Goal: Task Accomplishment & Management: Use online tool/utility

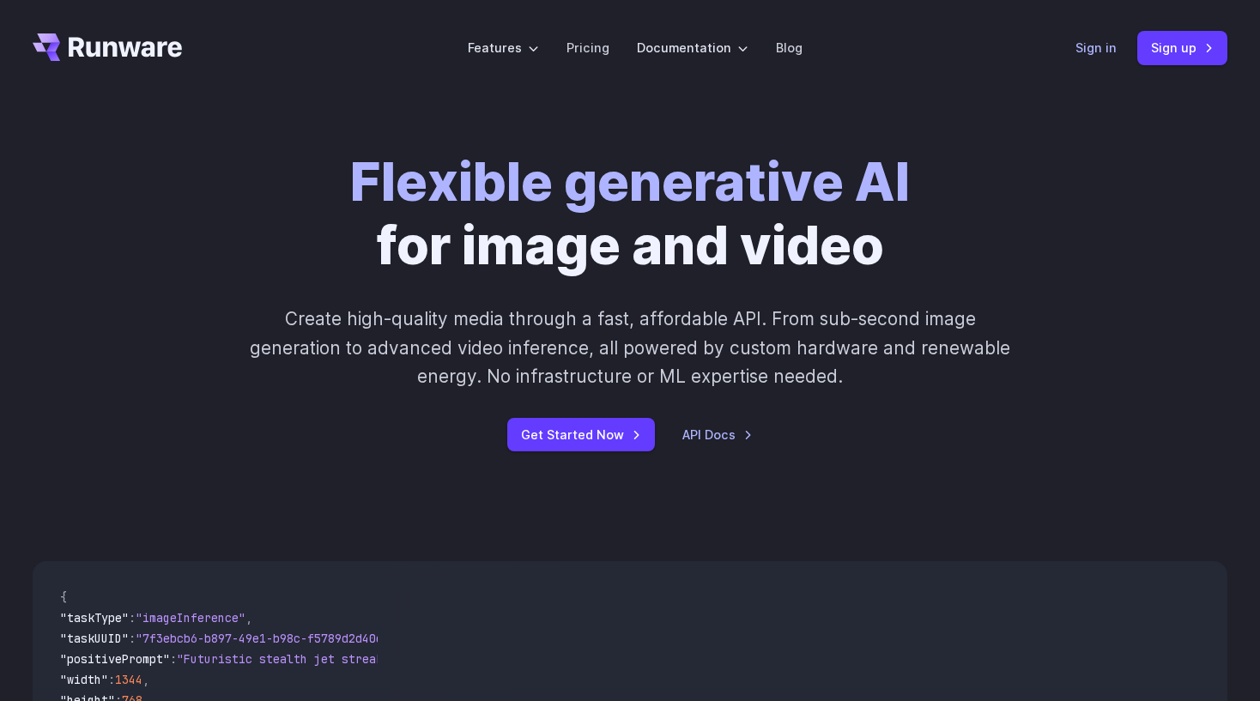
click at [1093, 46] on link "Sign in" at bounding box center [1095, 48] width 41 height 20
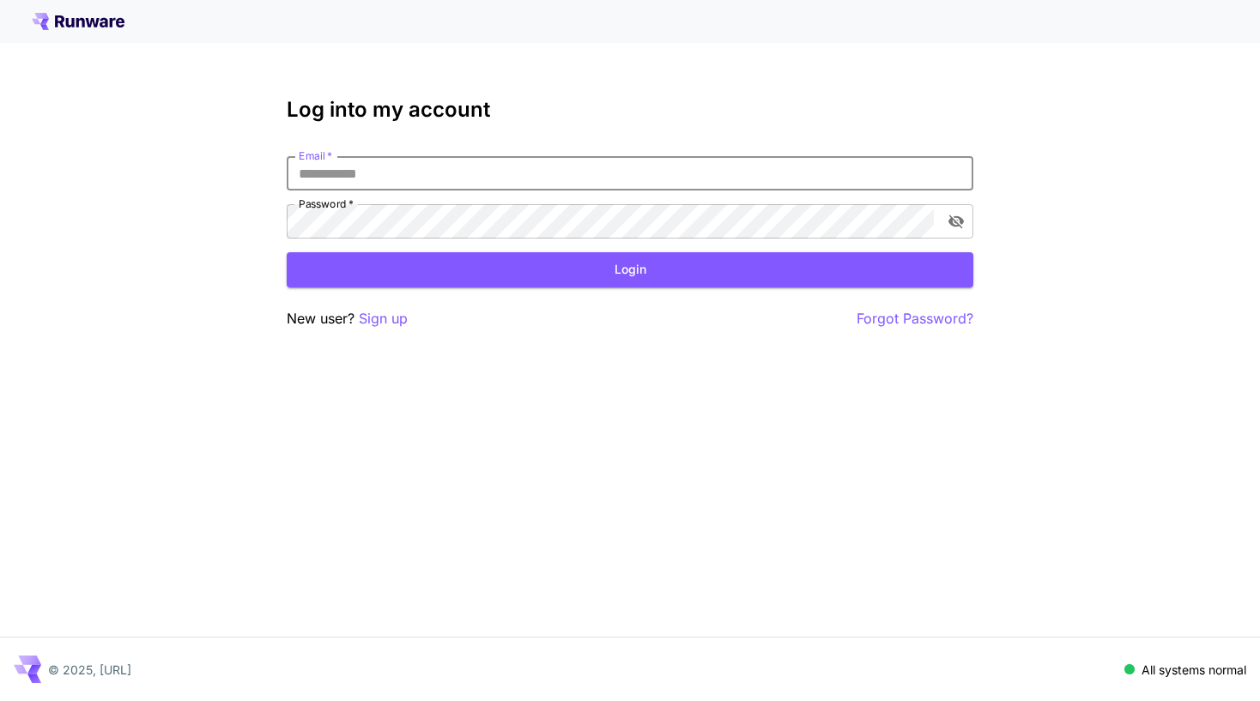
click at [547, 184] on input "Email   *" at bounding box center [630, 173] width 686 height 34
type input "**********"
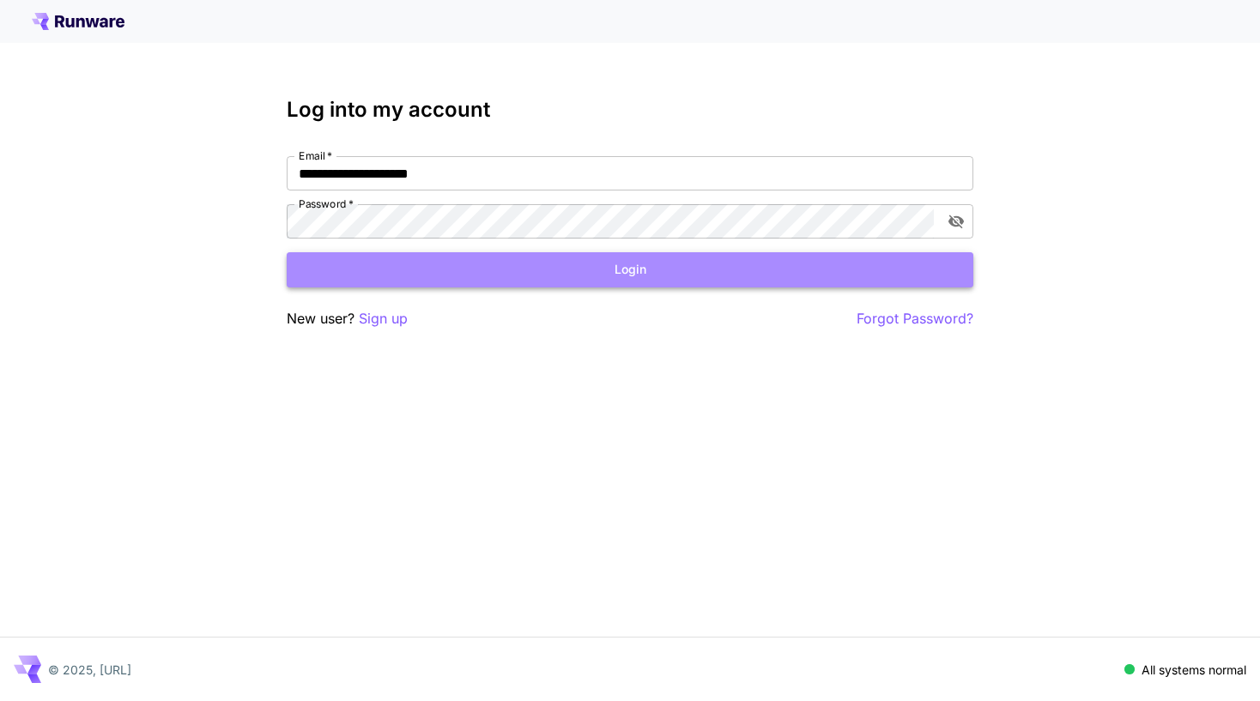
click at [527, 268] on button "Login" at bounding box center [630, 269] width 686 height 35
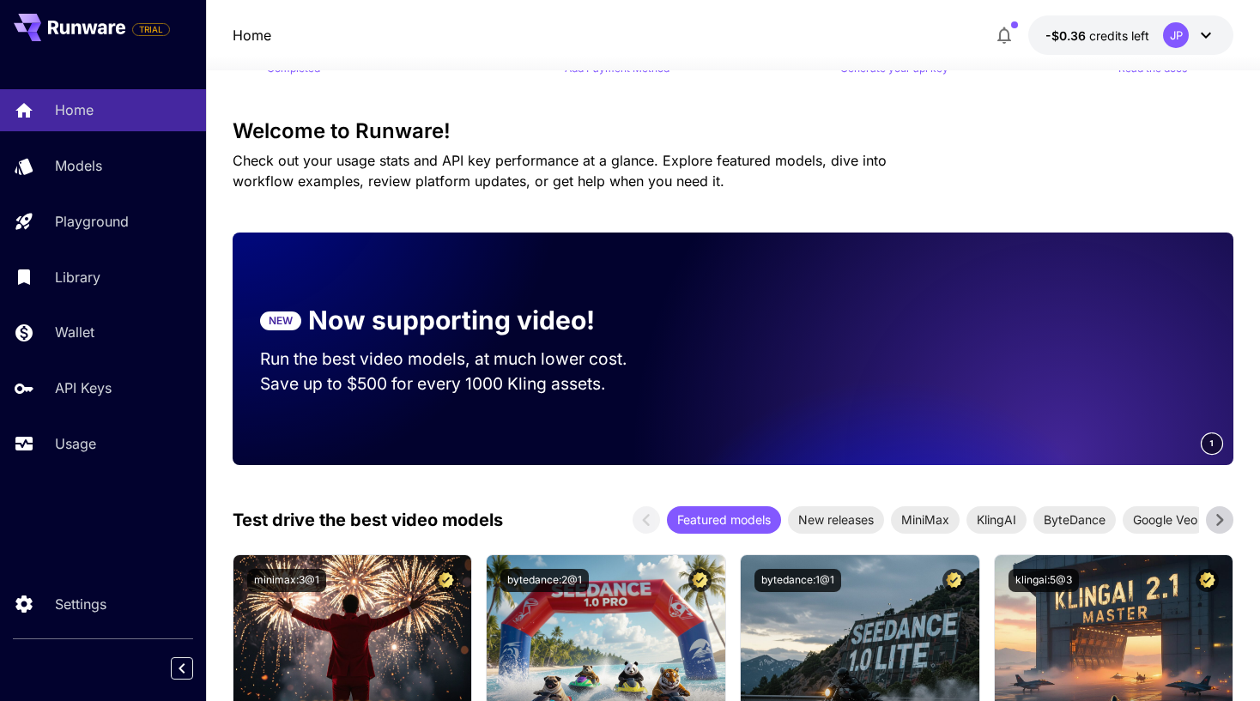
scroll to position [91, 0]
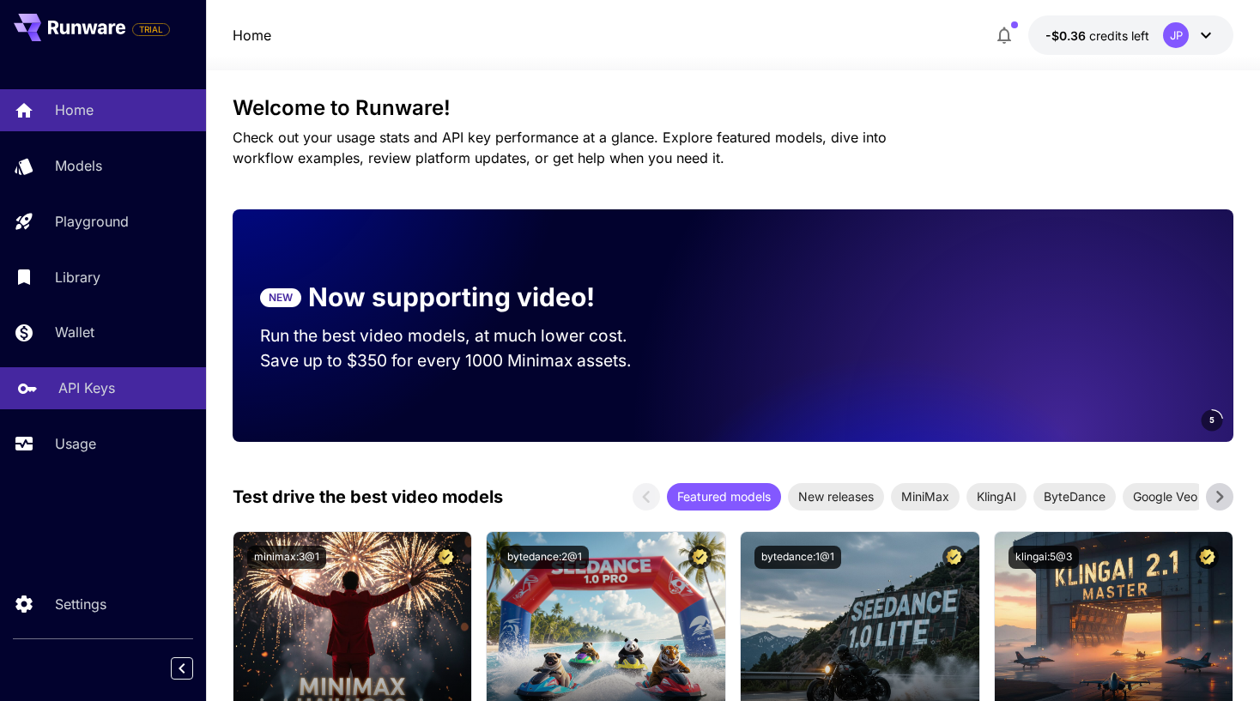
click at [85, 394] on p "API Keys" at bounding box center [86, 388] width 57 height 21
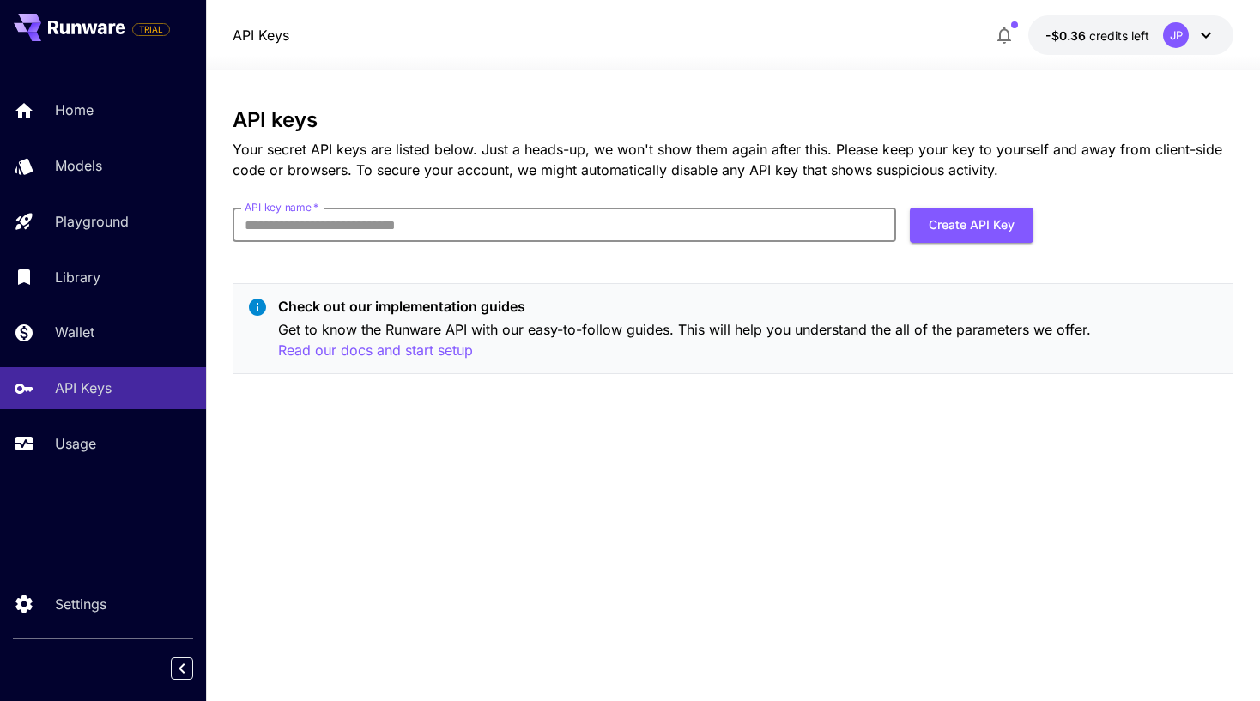
click at [664, 221] on input "API key name   *" at bounding box center [564, 225] width 663 height 34
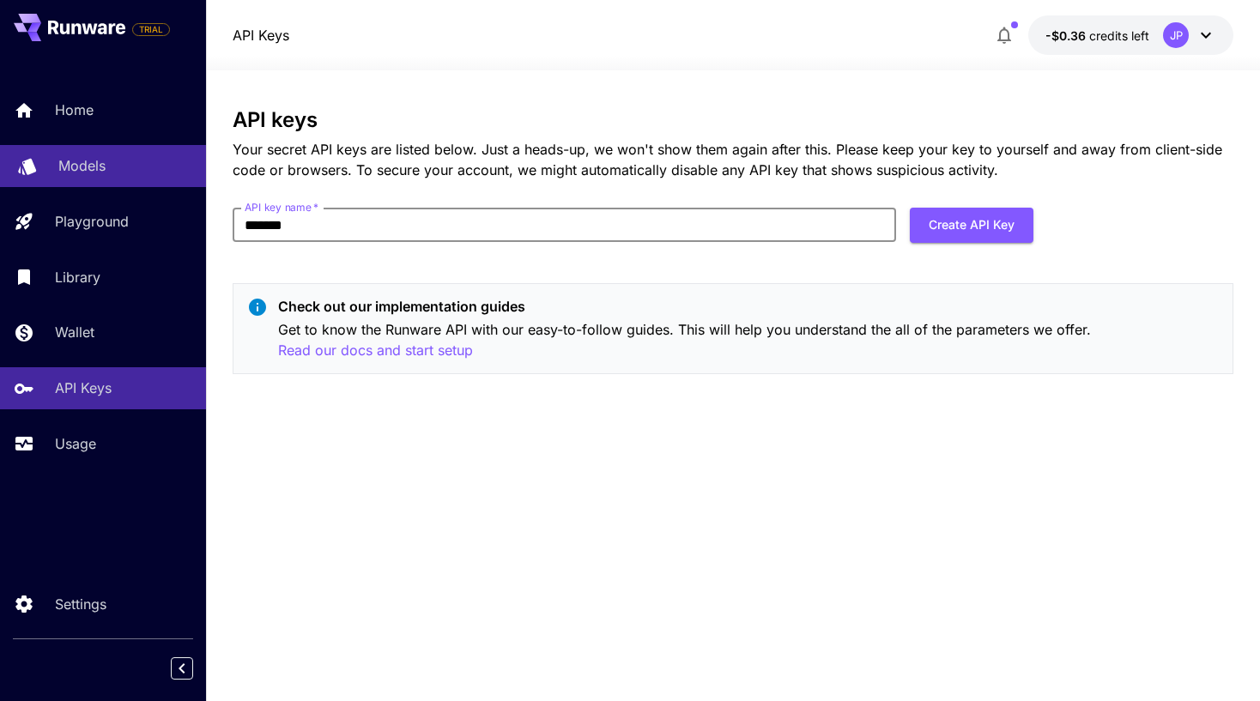
drag, startPoint x: 312, startPoint y: 228, endPoint x: 176, endPoint y: 187, distance: 142.5
click at [176, 187] on div "TRIAL Home Models Playground Library Wallet API Keys Usage Settings API Keys -$…" at bounding box center [630, 350] width 1260 height 701
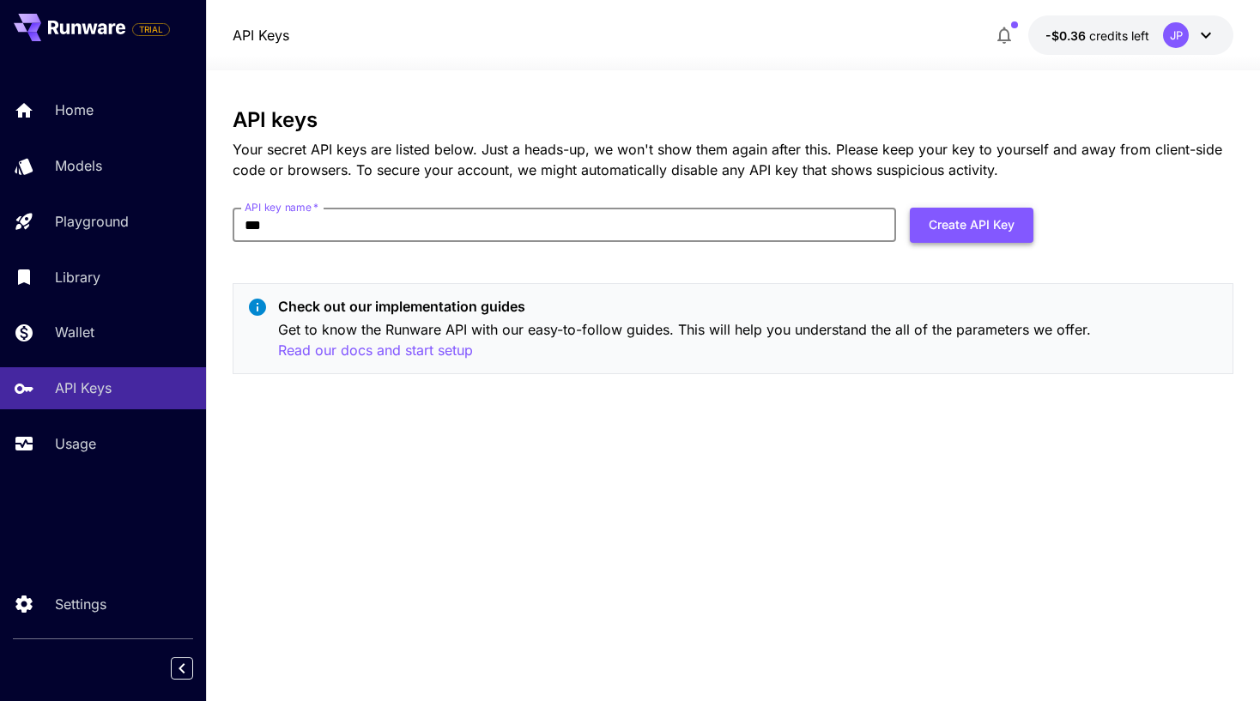
type input "***"
click at [961, 229] on button "Create API Key" at bounding box center [972, 225] width 124 height 35
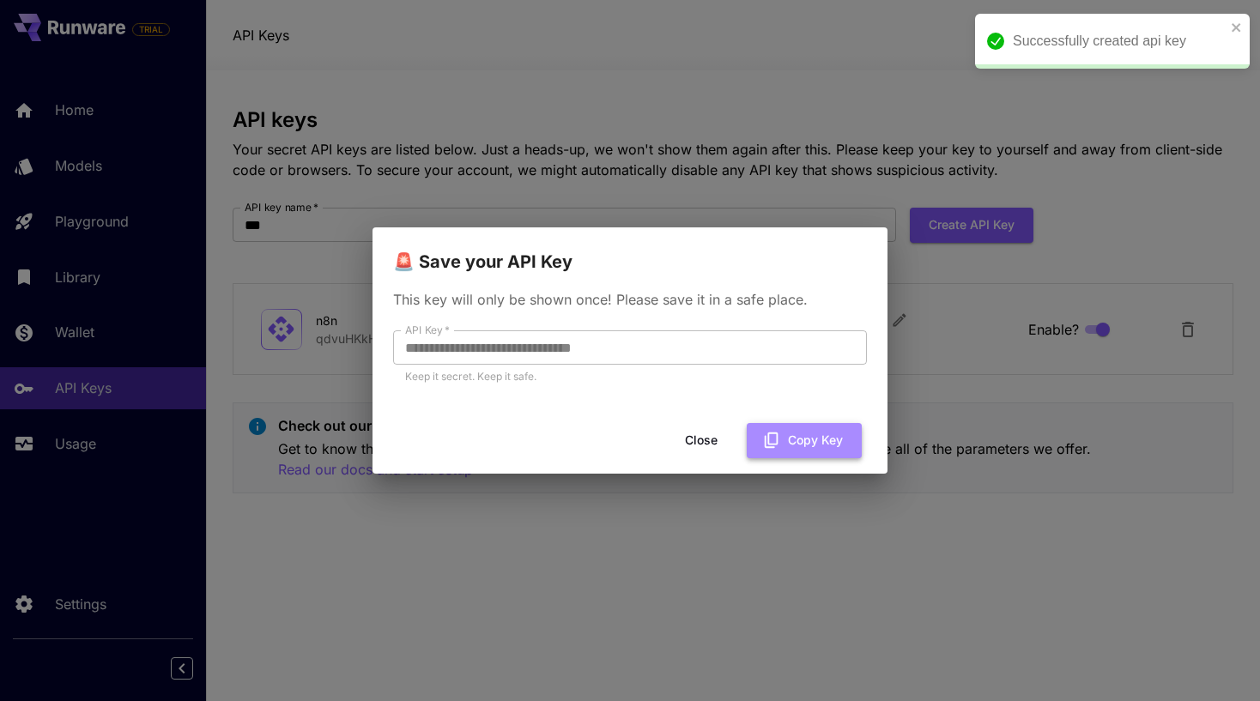
click at [775, 432] on icon "button" at bounding box center [772, 439] width 14 height 15
click at [775, 432] on button "Copied" at bounding box center [810, 440] width 101 height 35
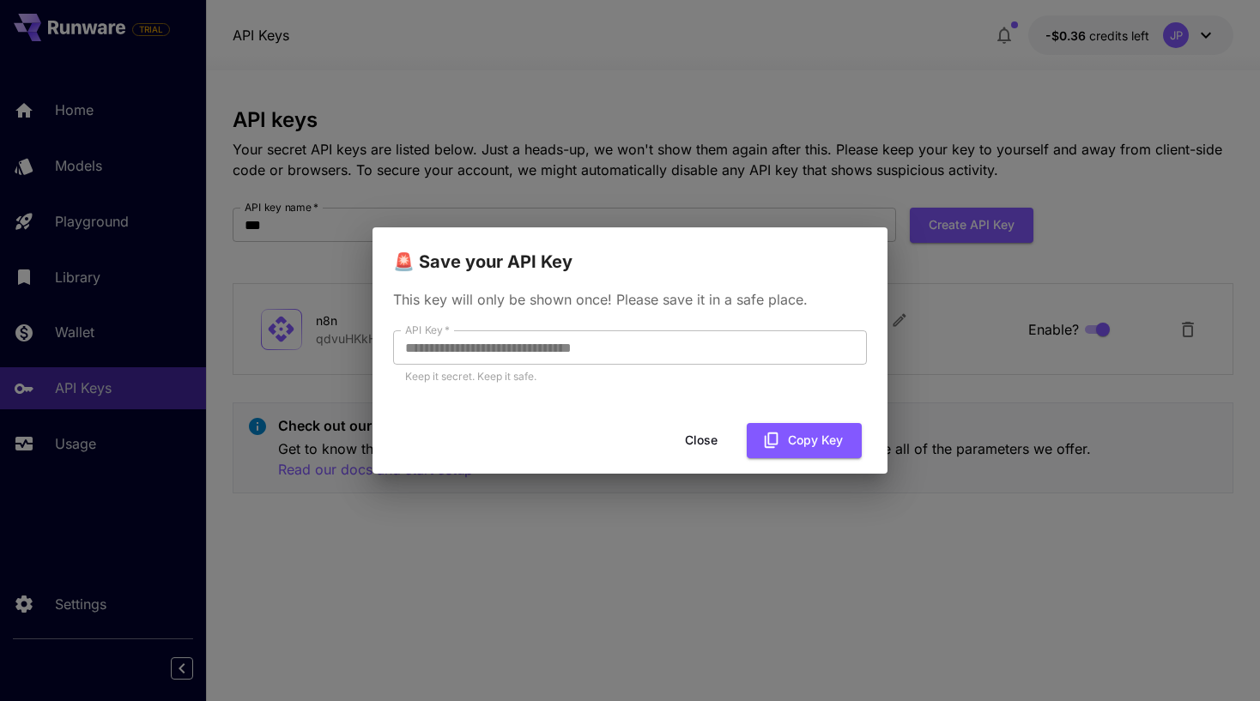
click at [708, 444] on button "Close" at bounding box center [700, 440] width 77 height 35
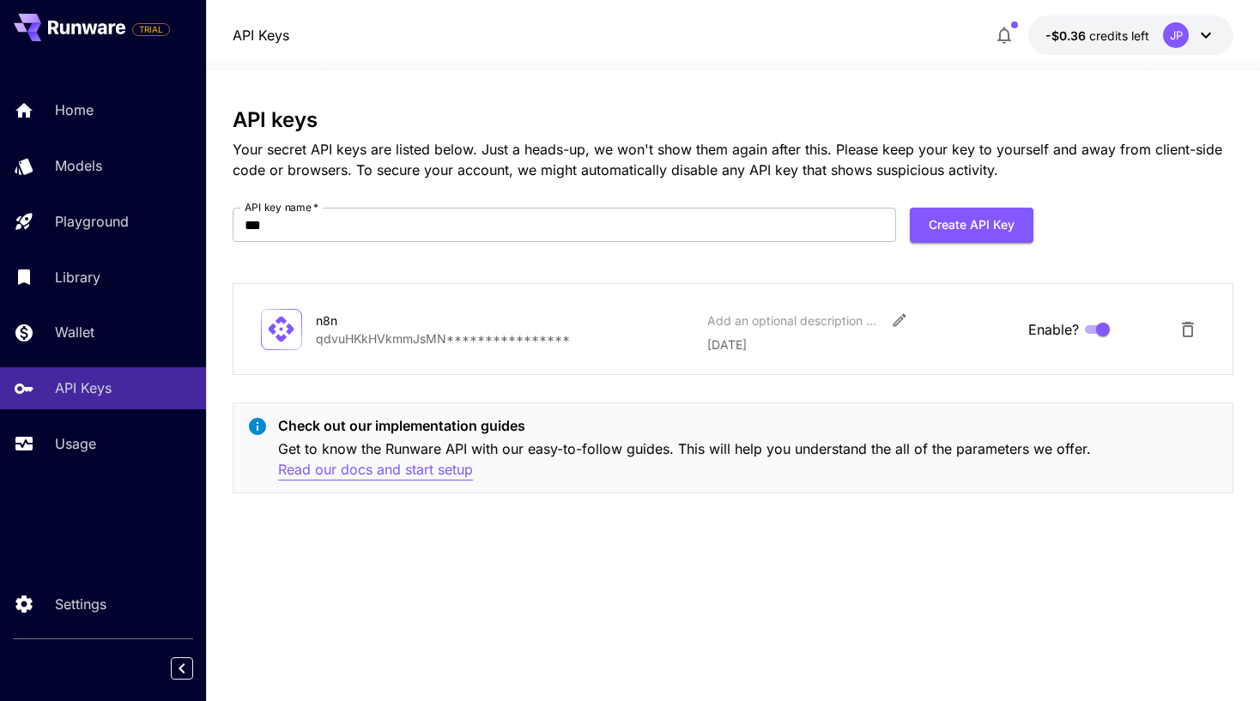
click at [431, 473] on p "Read our docs and start setup" at bounding box center [375, 469] width 195 height 21
click at [1200, 36] on icon at bounding box center [1205, 35] width 21 height 21
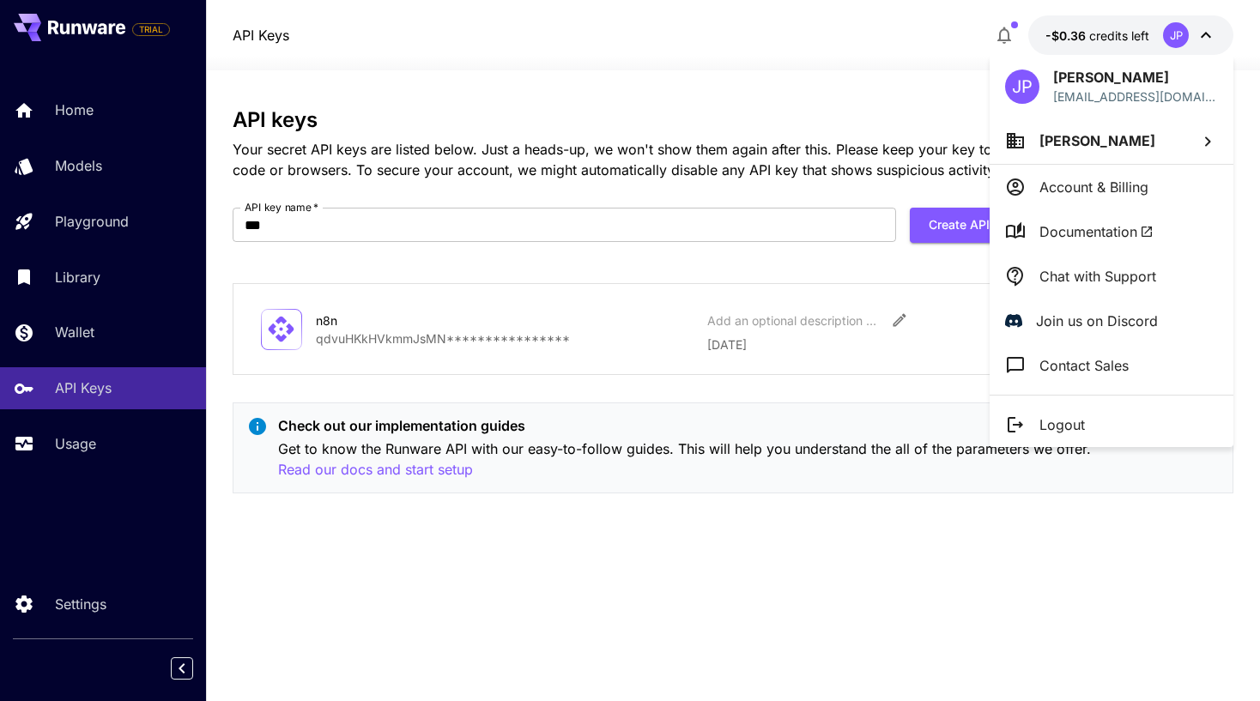
click at [76, 340] on div at bounding box center [630, 350] width 1260 height 701
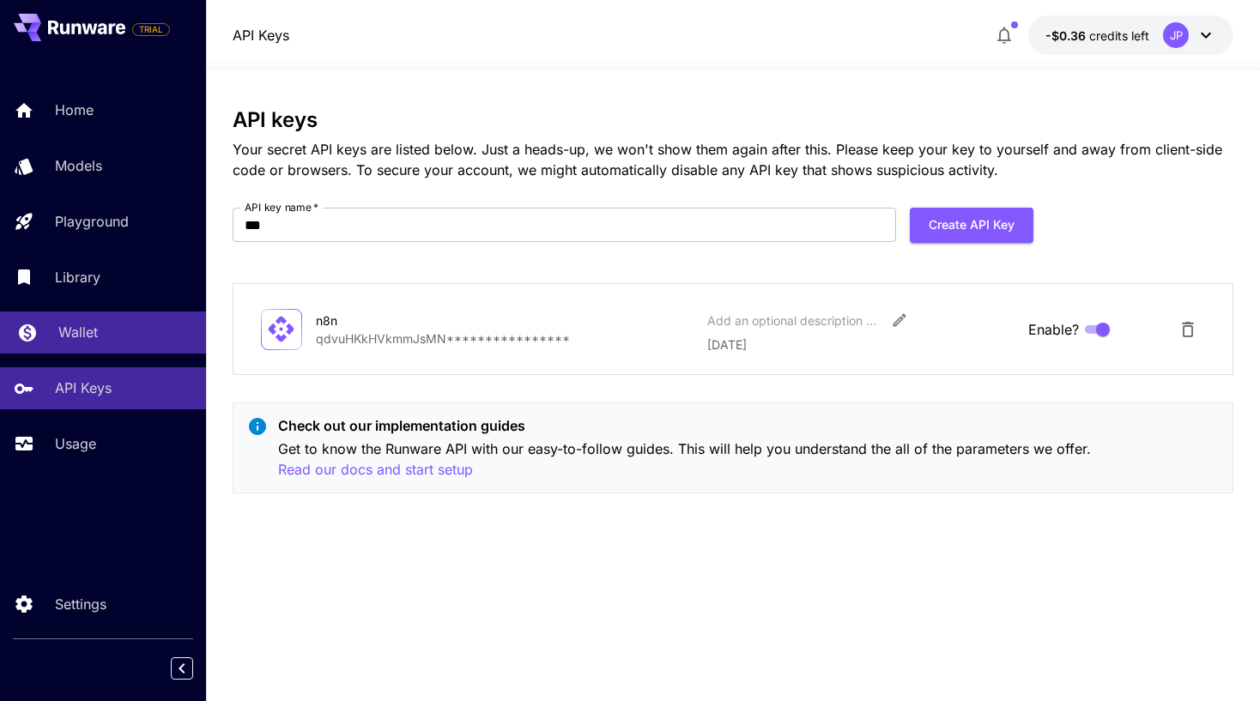
click at [76, 330] on p "Wallet" at bounding box center [77, 332] width 39 height 21
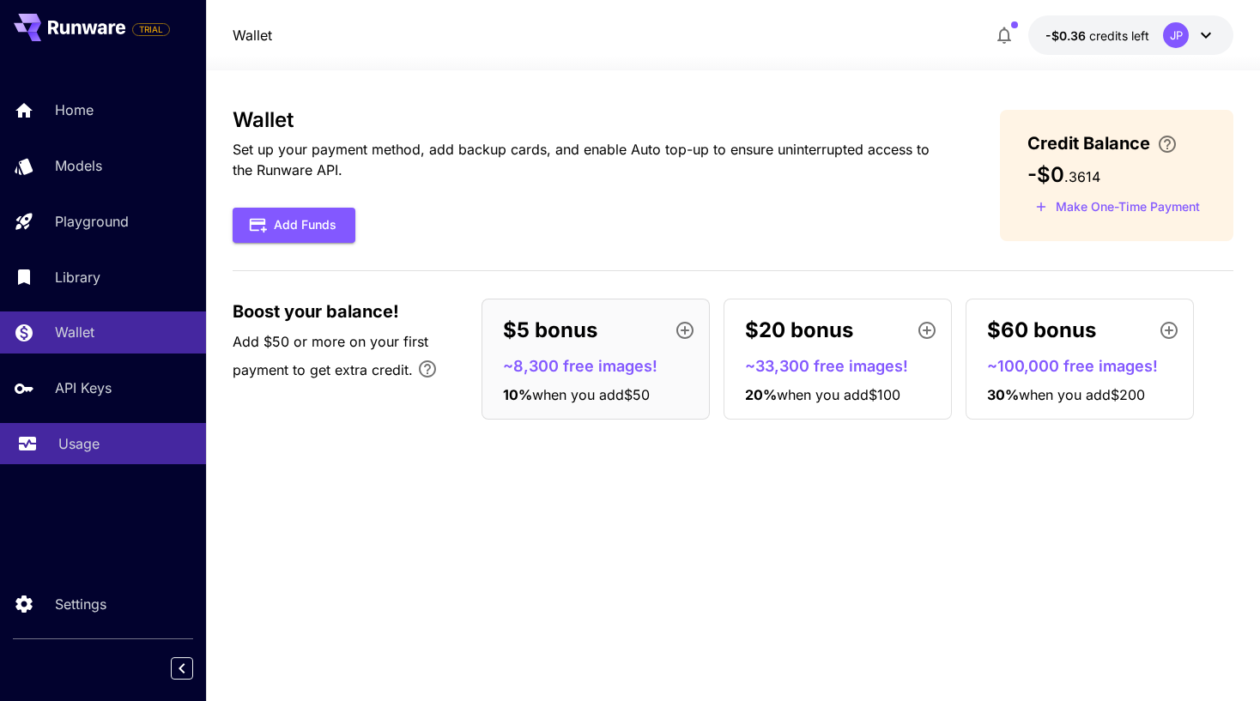
click at [102, 438] on div "Usage" at bounding box center [125, 443] width 134 height 21
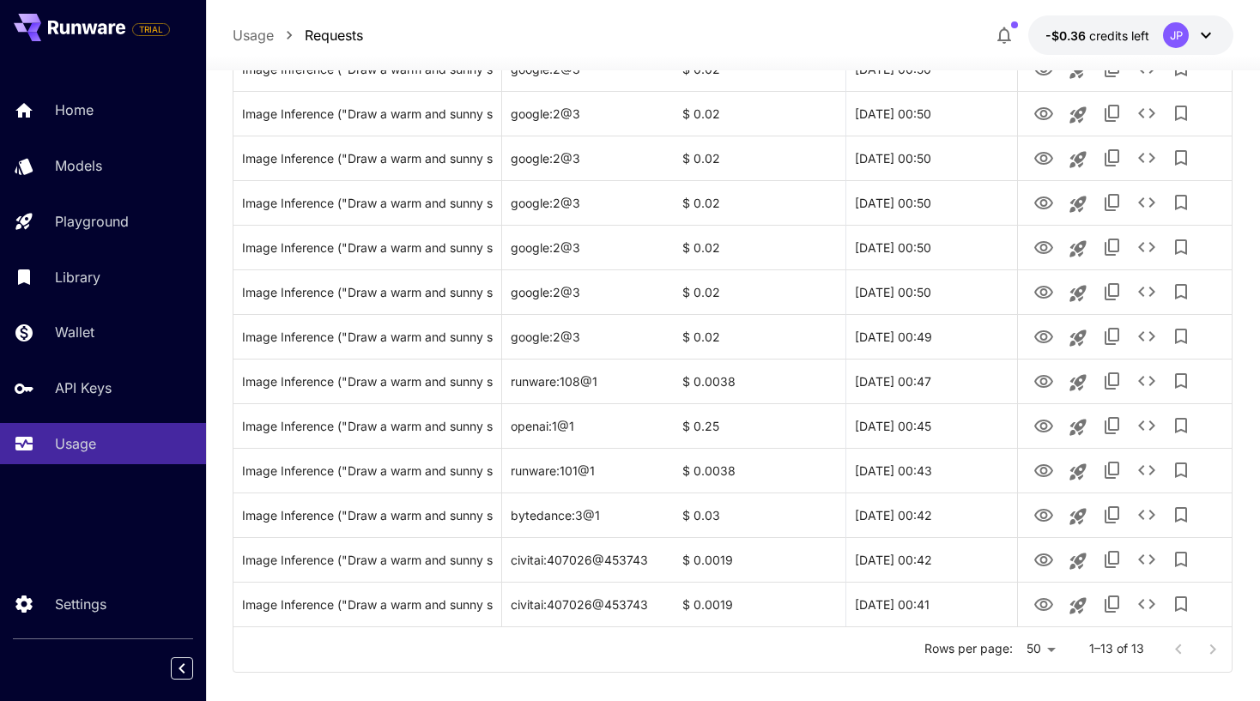
scroll to position [313, 0]
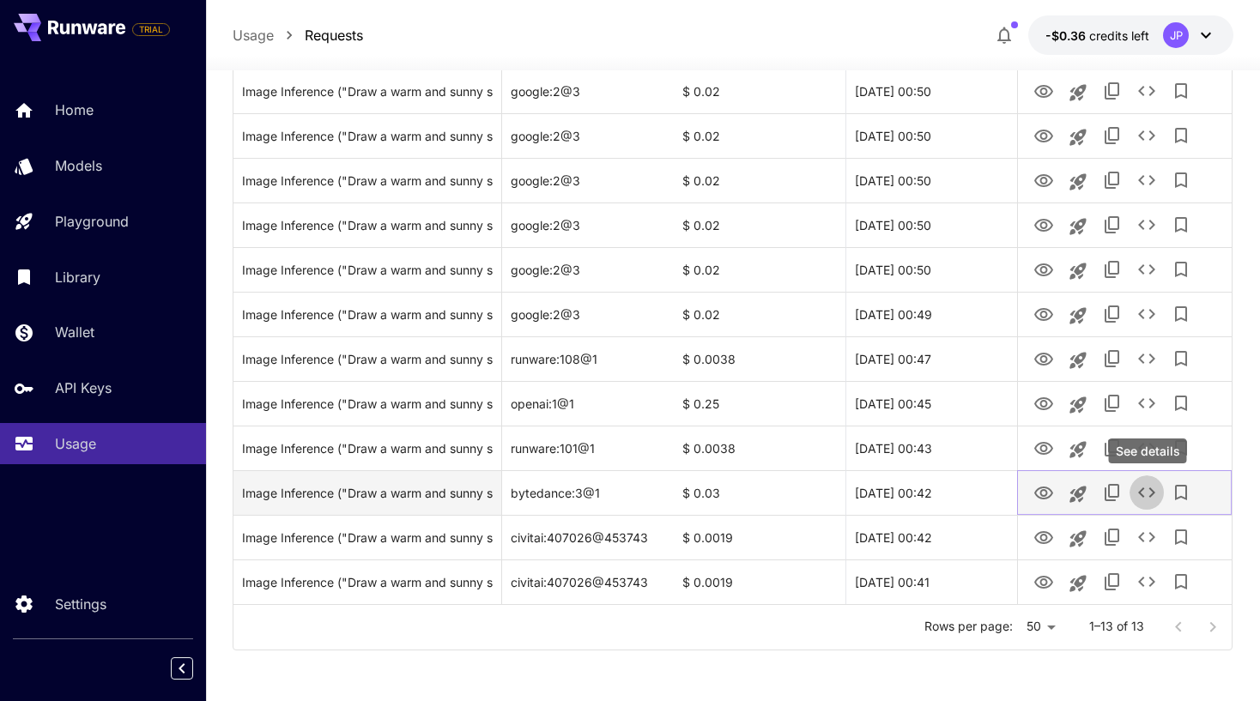
click at [1146, 493] on icon "See details" at bounding box center [1146, 492] width 21 height 21
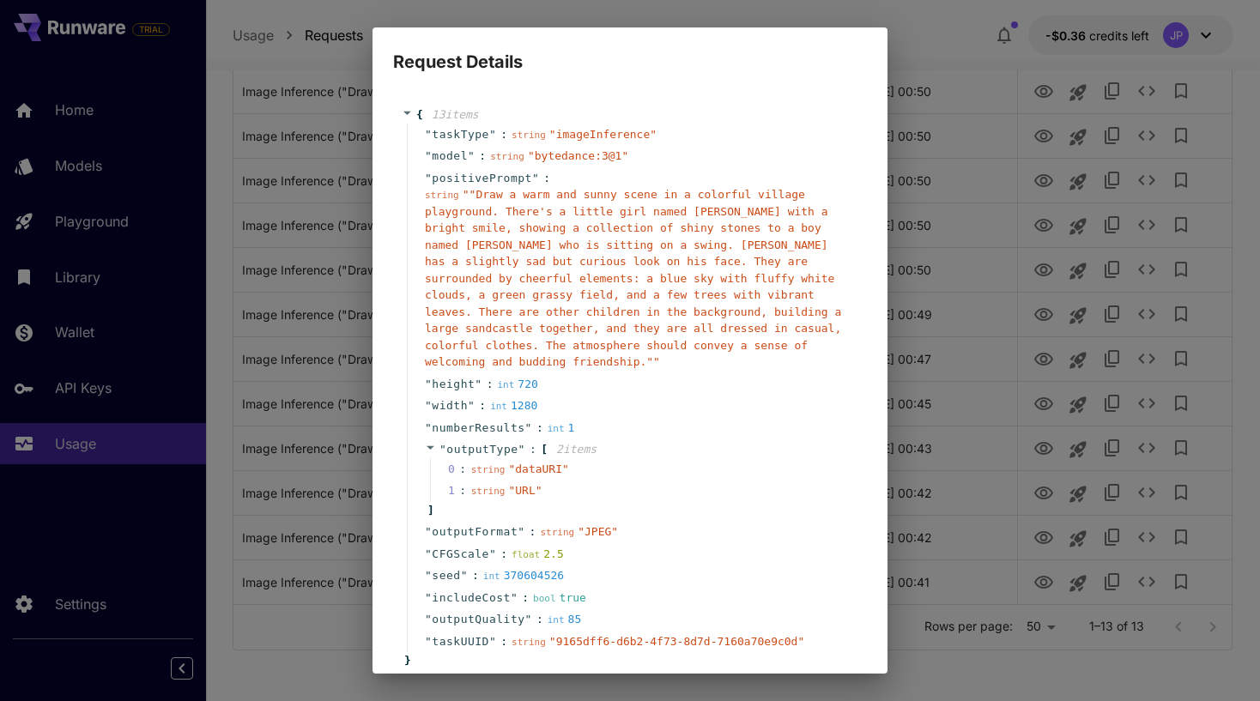
click at [916, 27] on div "Request Details { 13 item s " taskType " : string " imageInference " " model " …" at bounding box center [630, 350] width 1260 height 701
click at [937, 59] on div "Request Details { 13 item s " taskType " : string " imageInference " " model " …" at bounding box center [630, 350] width 1260 height 701
click at [321, 644] on div "Request Details { 13 item s " taskType " : string " imageInference " " model " …" at bounding box center [630, 350] width 1260 height 701
